Goal: Transaction & Acquisition: Purchase product/service

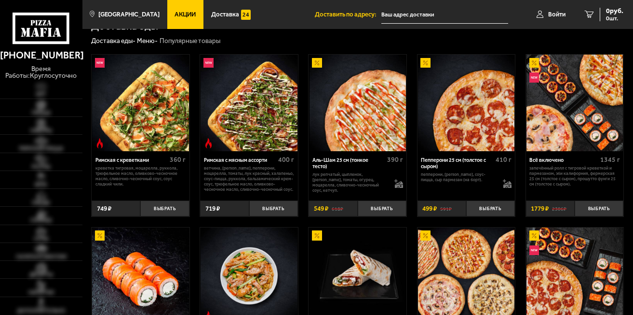
scroll to position [193, 0]
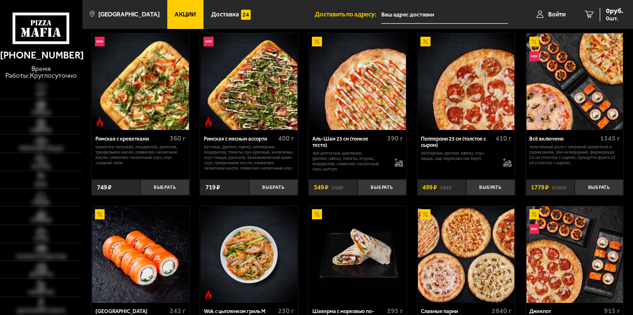
click at [324, 177] on div "Аль-Шам 25 см (тонкое тесто) 390 г лук репчатый, цыпленок, салат айсберг, томат…" at bounding box center [358, 162] width 98 height 65
click at [282, 190] on button "Выбрать" at bounding box center [273, 187] width 49 height 16
click at [174, 186] on button "Выбрать" at bounding box center [164, 187] width 49 height 16
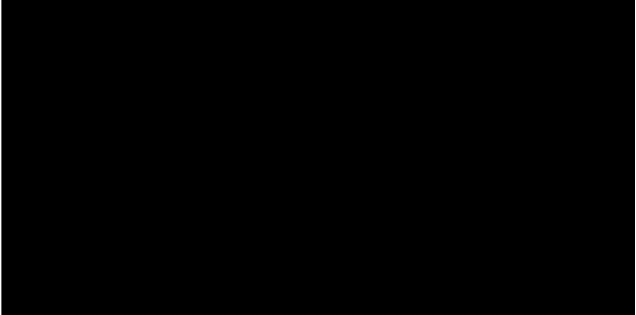
scroll to position [0, 0]
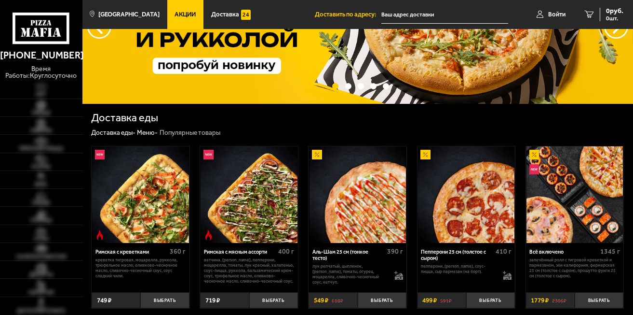
scroll to position [96, 0]
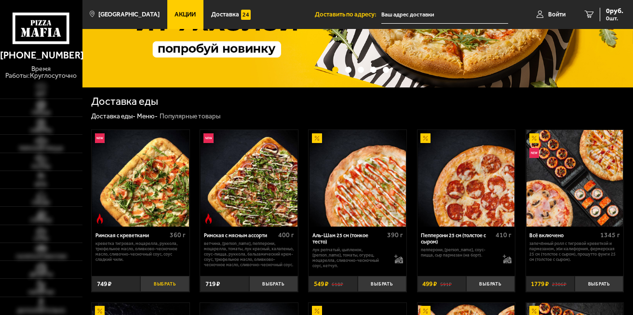
click at [173, 281] on button "Выбрать" at bounding box center [164, 283] width 49 height 16
click at [270, 280] on button "Выбрать" at bounding box center [273, 283] width 49 height 16
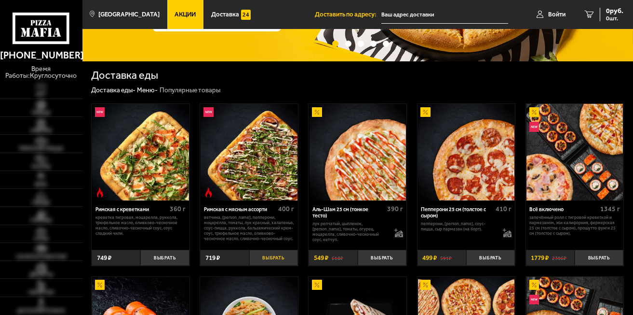
scroll to position [145, 0]
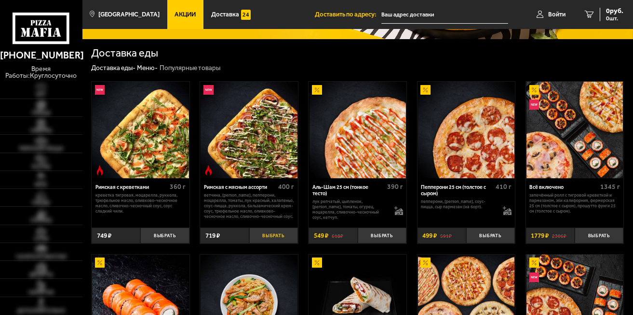
click at [276, 237] on button "Выбрать" at bounding box center [273, 235] width 49 height 16
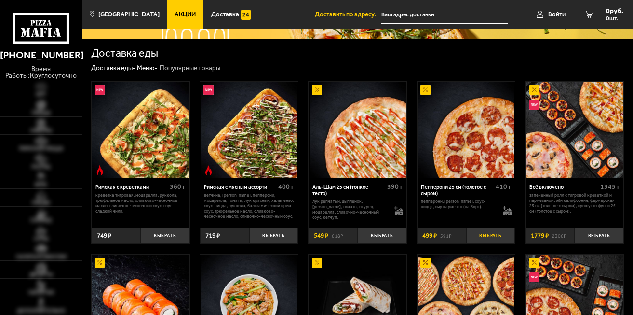
click at [487, 233] on button "Выбрать" at bounding box center [490, 235] width 49 height 16
click at [288, 236] on button "Выбрать" at bounding box center [273, 235] width 49 height 16
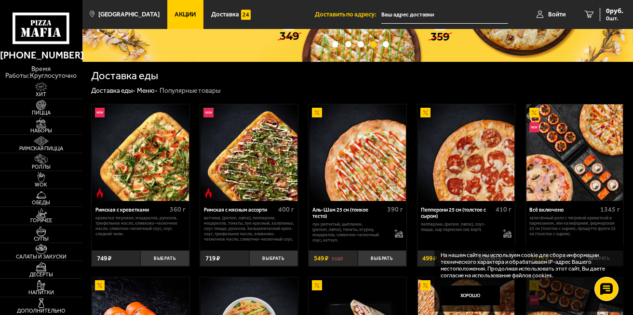
scroll to position [193, 0]
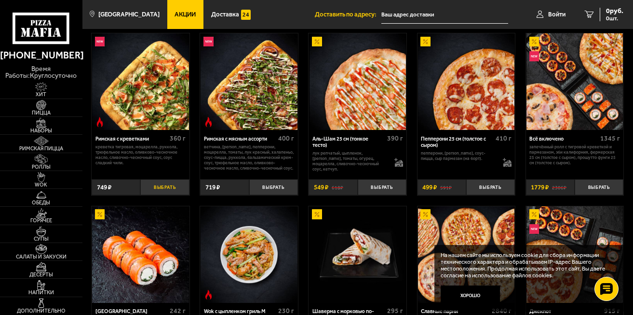
click at [169, 191] on button "Выбрать" at bounding box center [164, 187] width 49 height 16
click at [274, 185] on button "Выбрать" at bounding box center [273, 187] width 49 height 16
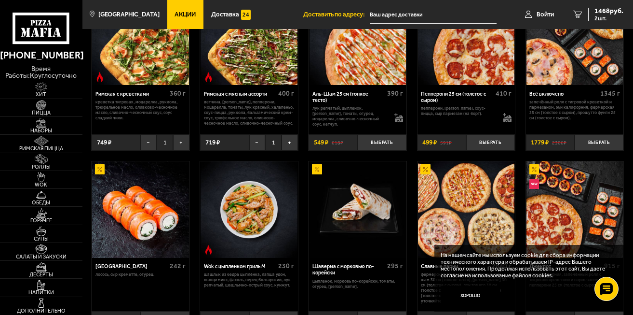
scroll to position [289, 0]
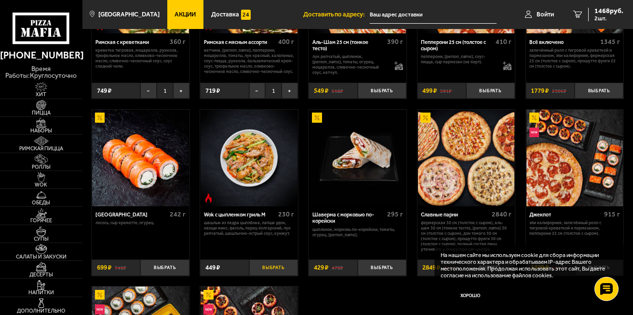
click at [272, 264] on button "Выбрать" at bounding box center [273, 267] width 49 height 16
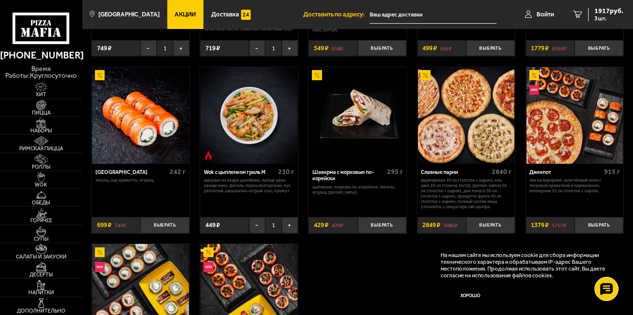
scroll to position [434, 0]
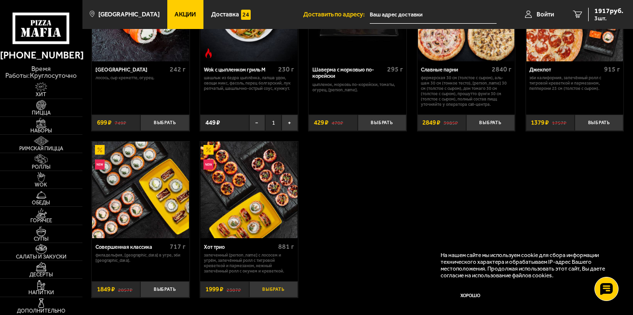
click at [273, 292] on button "Выбрать" at bounding box center [273, 289] width 49 height 16
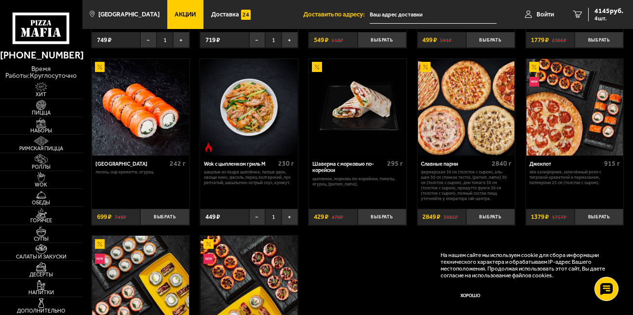
scroll to position [241, 0]
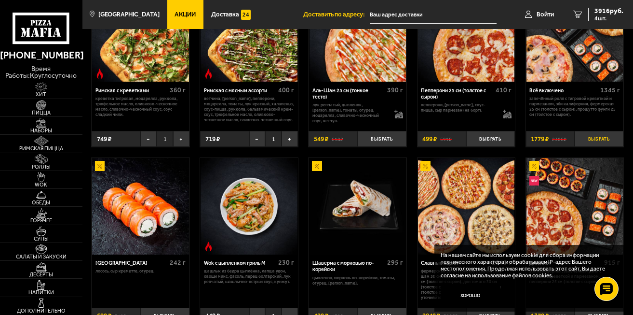
click at [597, 138] on button "Выбрать" at bounding box center [599, 139] width 49 height 16
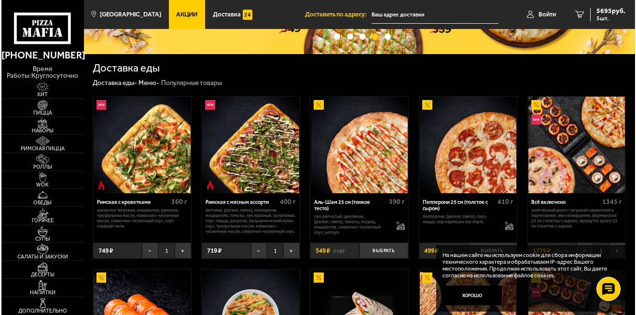
scroll to position [145, 0]
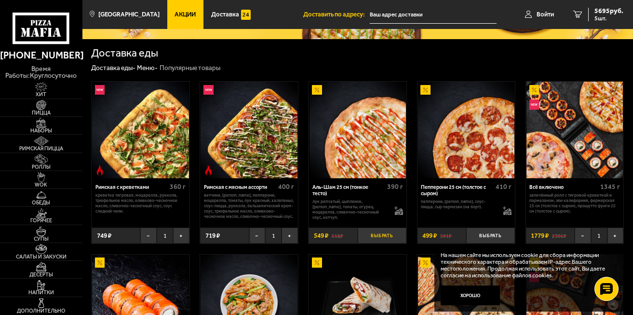
click at [372, 238] on button "Выбрать" at bounding box center [382, 235] width 49 height 16
click at [398, 213] on icon at bounding box center [399, 212] width 8 height 3
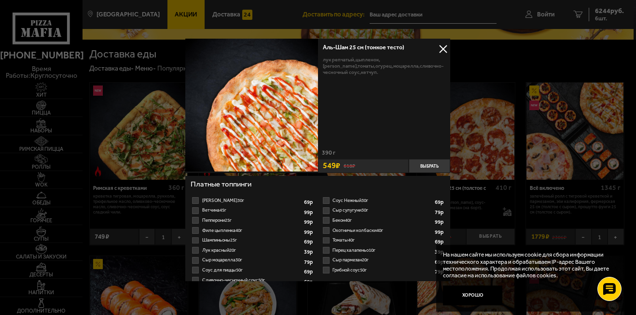
click at [192, 203] on label "Соус Деликатес 30г 1 2 3 4 5 6 7 8" at bounding box center [253, 200] width 124 height 10
click at [0, 0] on input "Соус Деликатес 30г 1 2 3 4 5 6 7 8" at bounding box center [0, 0] width 0 height 0
click at [195, 214] on label "Ветчина 45г 1 2 3 4 5 6 7" at bounding box center [253, 210] width 124 height 10
click at [0, 0] on input "Ветчина 45г 1 2 3 4 5 6 7" at bounding box center [0, 0] width 0 height 0
drag, startPoint x: 192, startPoint y: 220, endPoint x: 203, endPoint y: 220, distance: 10.6
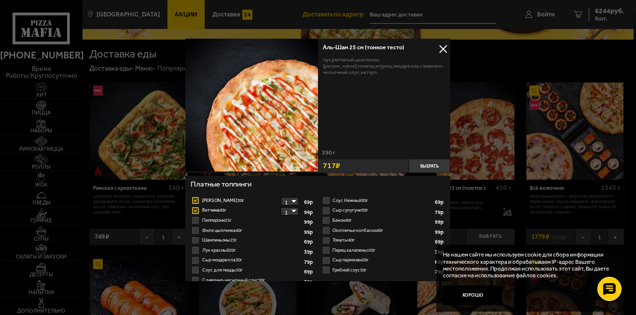
click at [194, 220] on label "Пепперони 25г 1 2 3 4 5 6" at bounding box center [253, 220] width 124 height 10
click at [0, 0] on input "Пепперони 25г 1 2 3 4 5 6" at bounding box center [0, 0] width 0 height 0
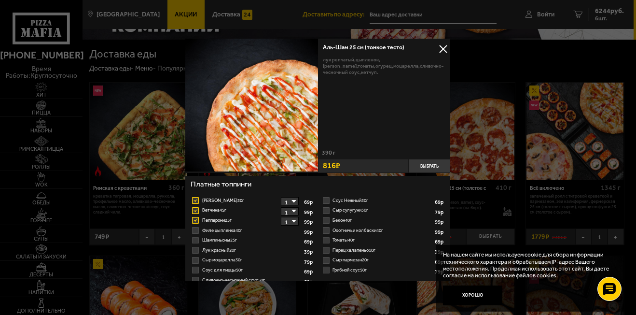
click at [192, 235] on label "Шампиньоны 25г 1 2 3 4 5" at bounding box center [253, 240] width 124 height 10
click at [0, 0] on input "Шампиньоны 25г 1 2 3 4 5" at bounding box center [0, 0] width 0 height 0
click at [193, 230] on label "Филе цыпленка 40г 1 2 3 4" at bounding box center [253, 230] width 124 height 10
click at [0, 0] on input "Филе цыпленка 40г 1 2 3 4" at bounding box center [0, 0] width 0 height 0
click at [195, 243] on label "Шампиньоны 25г 1 2 3 4" at bounding box center [253, 240] width 124 height 10
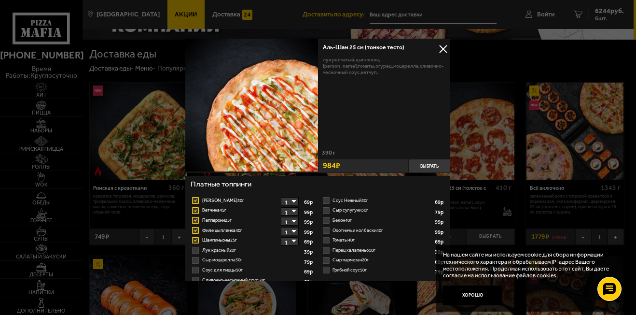
click at [0, 0] on input "Шампиньоны 25г 1 2 3 4" at bounding box center [0, 0] width 0 height 0
click at [195, 240] on label "Шампиньоны 25г 1 2 3 4" at bounding box center [253, 240] width 124 height 10
click at [0, 0] on input "Шампиньоны 25г 1 2 3 4" at bounding box center [0, 0] width 0 height 0
click at [195, 247] on label "Лук красный 20г 1 2 3" at bounding box center [253, 250] width 124 height 10
click at [0, 0] on input "Лук красный 20г 1 2 3" at bounding box center [0, 0] width 0 height 0
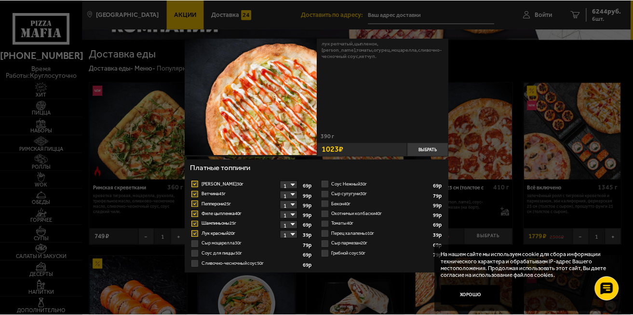
scroll to position [25, 0]
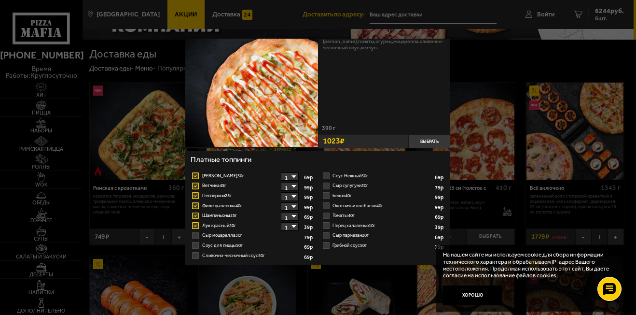
click at [195, 237] on label "Сыр моцарелла 30г 1 2" at bounding box center [253, 235] width 124 height 10
click at [0, 0] on input "Сыр моцарелла 30г 1 2" at bounding box center [0, 0] width 0 height 0
click at [195, 240] on label "Соус для пиццы 50г 1" at bounding box center [253, 245] width 124 height 10
click at [0, 0] on input "Соус для пиццы 50г 1" at bounding box center [0, 0] width 0 height 0
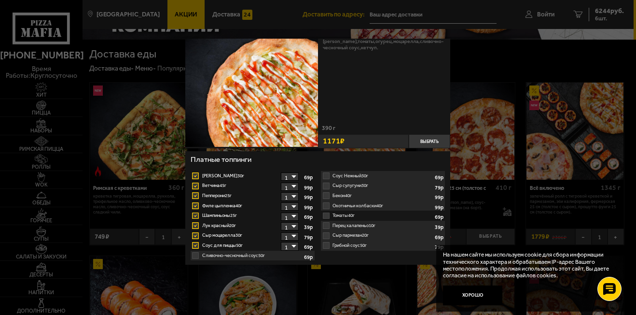
click at [194, 252] on label "Сливочно-чесночный соус 50г 1" at bounding box center [253, 255] width 124 height 10
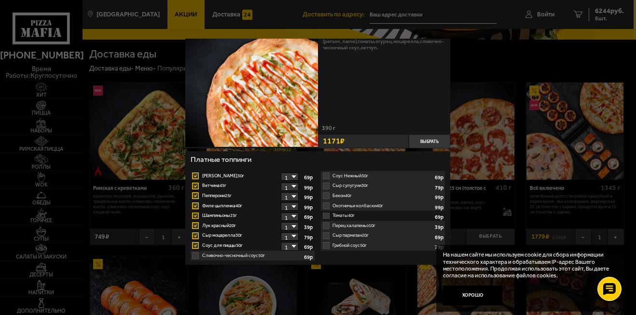
click at [195, 254] on label "Сливочно-чесночный соус 50г 1" at bounding box center [253, 255] width 124 height 10
click at [194, 257] on label "Сливочно-чесночный соус 50г 1" at bounding box center [253, 255] width 124 height 10
click at [288, 248] on select "1" at bounding box center [290, 246] width 18 height 8
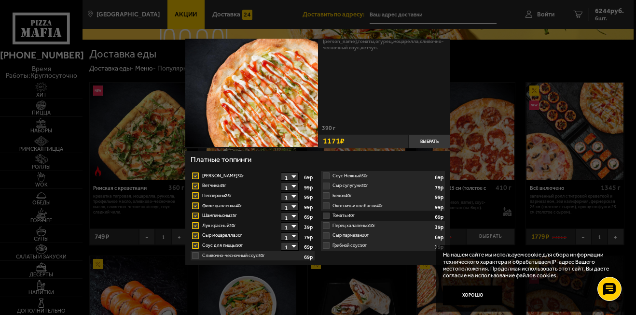
click at [290, 236] on select "1" at bounding box center [290, 236] width 18 height 8
click at [324, 248] on label "Грибной соус 50г 1" at bounding box center [383, 245] width 124 height 10
click at [326, 246] on label "Грибной соус 50г 1" at bounding box center [383, 245] width 124 height 10
click at [327, 239] on label "Сыр пармезан 20г 1" at bounding box center [383, 235] width 124 height 10
drag, startPoint x: 327, startPoint y: 236, endPoint x: 327, endPoint y: 231, distance: 5.8
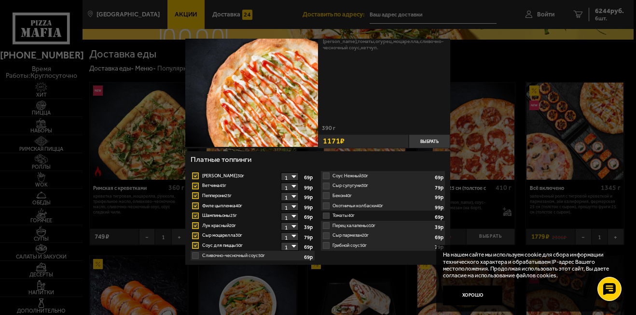
click at [327, 234] on label "Сыр пармезан 20г 1" at bounding box center [383, 235] width 124 height 10
click at [328, 227] on label "Перец халапеньо 10г 1" at bounding box center [383, 225] width 124 height 10
drag, startPoint x: 328, startPoint y: 226, endPoint x: 273, endPoint y: 225, distance: 55.0
click at [325, 226] on label "Перец халапеньо 10г 1" at bounding box center [383, 225] width 124 height 10
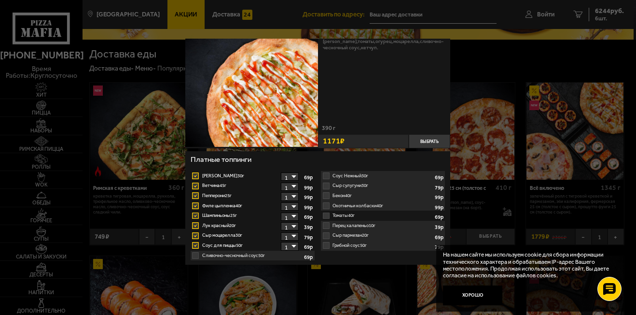
click at [195, 182] on label "Ветчина 45г 1" at bounding box center [253, 185] width 124 height 10
click at [0, 0] on input "Ветчина 45г 1" at bounding box center [0, 0] width 0 height 0
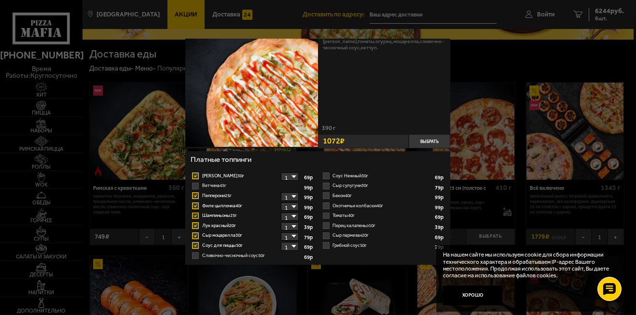
click at [327, 184] on label "Сыр сулугуни 30г 1" at bounding box center [383, 185] width 124 height 10
click at [0, 0] on input "Сыр сулугуни 30г 1" at bounding box center [0, 0] width 0 height 0
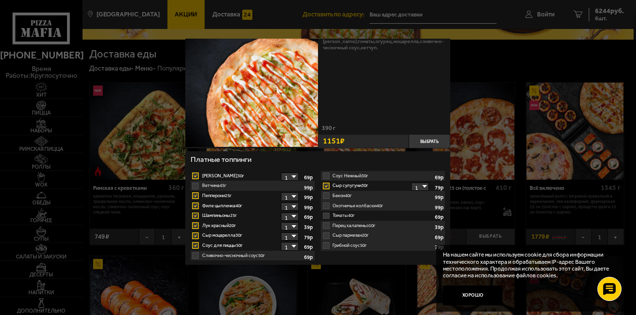
click at [326, 195] on label "Бекон 40г 1" at bounding box center [383, 196] width 124 height 10
click at [326, 199] on label "Бекон 40г 1" at bounding box center [383, 196] width 124 height 10
click at [326, 206] on label "Охотничьи колбаски 40г 1" at bounding box center [383, 206] width 124 height 10
click at [326, 210] on label "Томаты 40г 1" at bounding box center [383, 215] width 124 height 10
click at [0, 0] on input "Томаты 40г 1" at bounding box center [0, 0] width 0 height 0
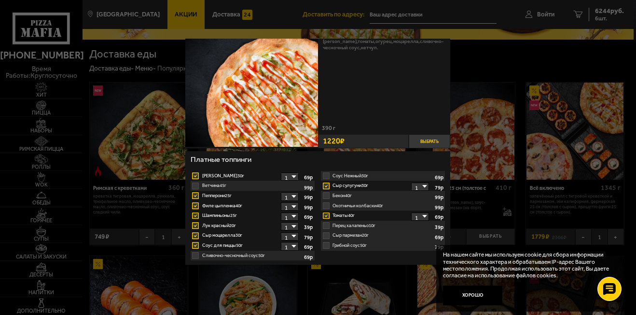
click at [434, 145] on button "Выбрать" at bounding box center [429, 141] width 41 height 14
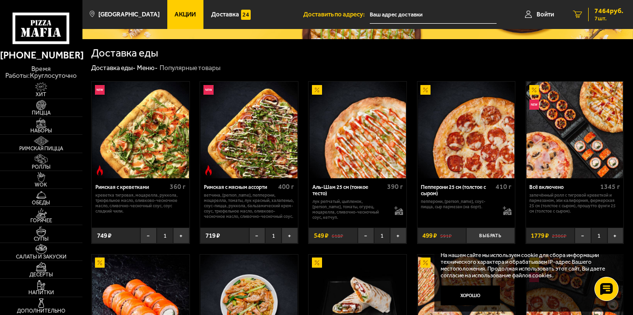
click at [590, 12] on div "7464 руб. 7 шт." at bounding box center [606, 15] width 35 height 14
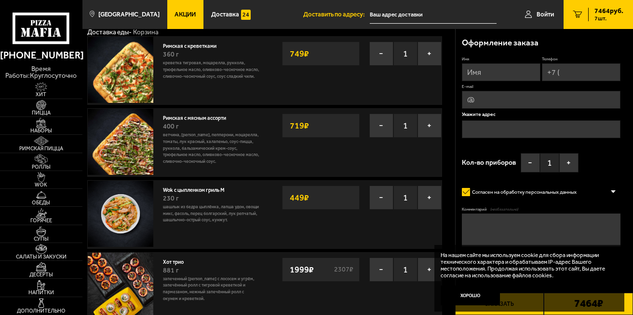
scroll to position [48, 0]
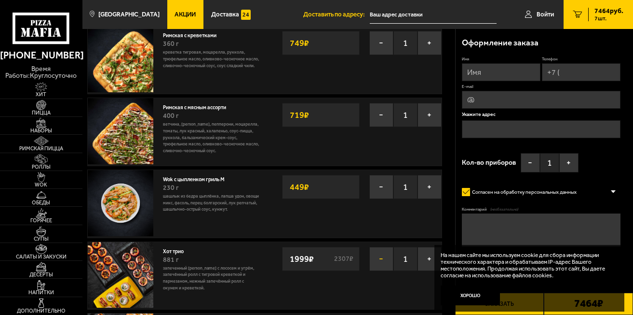
click at [386, 263] on button "−" at bounding box center [382, 259] width 24 height 24
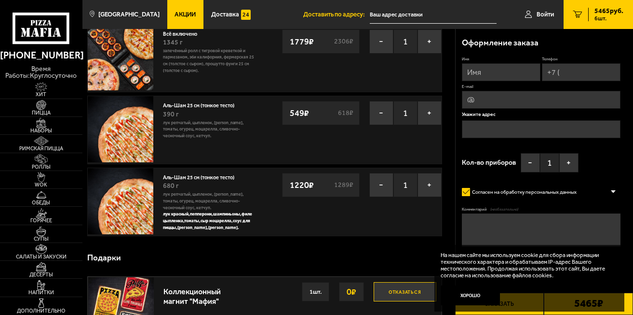
scroll to position [193, 0]
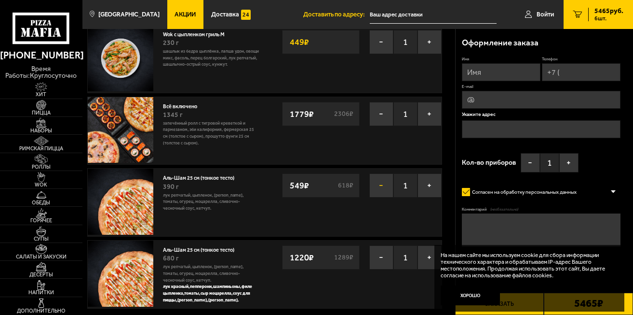
click at [379, 194] on button "−" at bounding box center [382, 185] width 24 height 24
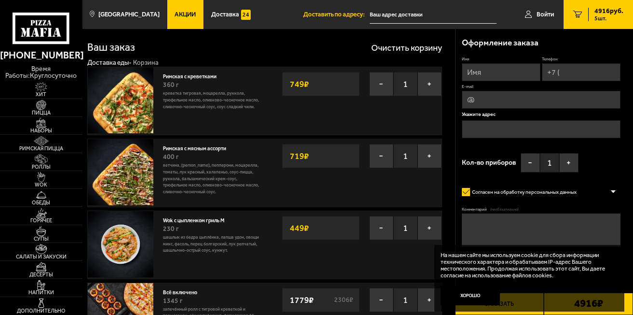
scroll to position [0, 0]
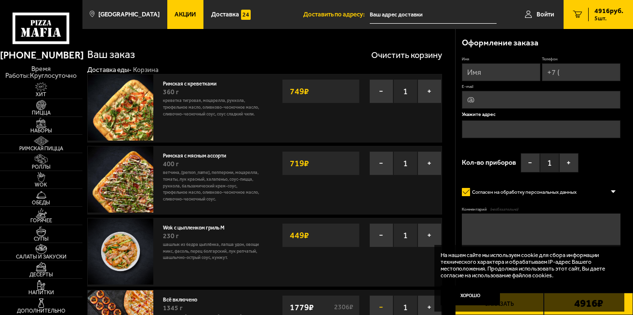
click at [370, 305] on button "−" at bounding box center [382, 307] width 24 height 24
click at [370, 304] on button "−" at bounding box center [382, 307] width 24 height 24
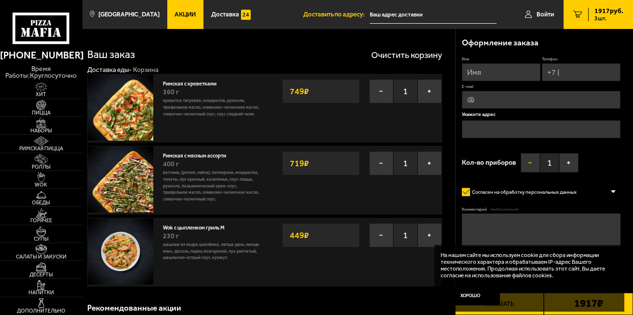
click at [523, 162] on button "−" at bounding box center [530, 162] width 19 height 19
click at [566, 171] on button "+" at bounding box center [569, 162] width 19 height 19
click at [535, 165] on button "−" at bounding box center [530, 162] width 19 height 19
click at [375, 231] on button "−" at bounding box center [382, 235] width 24 height 24
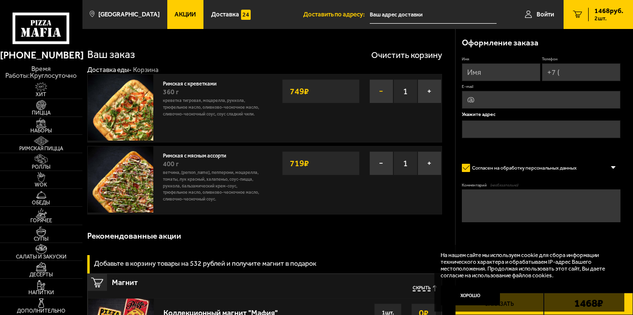
click at [386, 98] on button "−" at bounding box center [382, 91] width 24 height 24
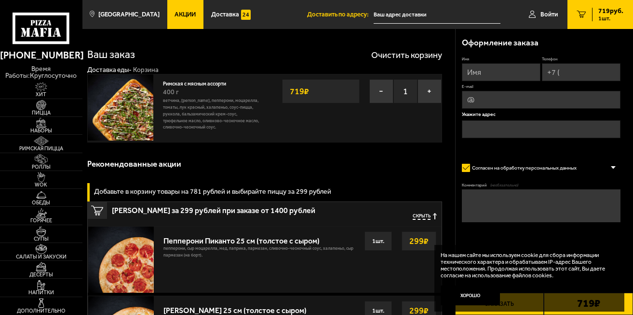
drag, startPoint x: 50, startPoint y: 33, endPoint x: 72, endPoint y: 49, distance: 27.3
click at [50, 33] on use at bounding box center [50, 32] width 4 height 9
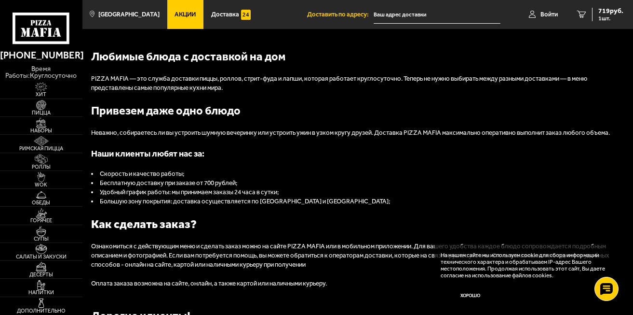
scroll to position [724, 0]
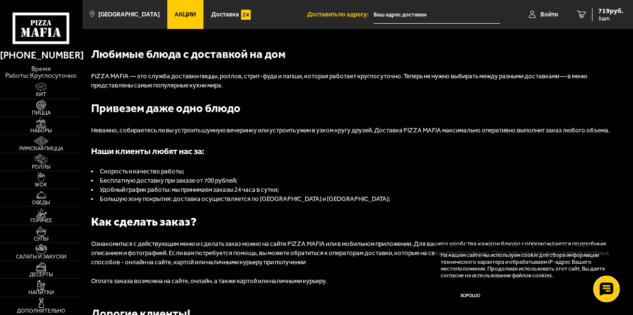
click at [614, 293] on icon at bounding box center [607, 289] width 14 height 14
click at [614, 293] on div at bounding box center [606, 288] width 27 height 27
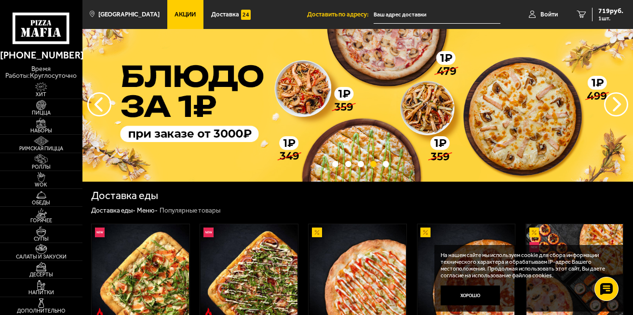
scroll to position [0, 0]
